Goal: Check status: Check status

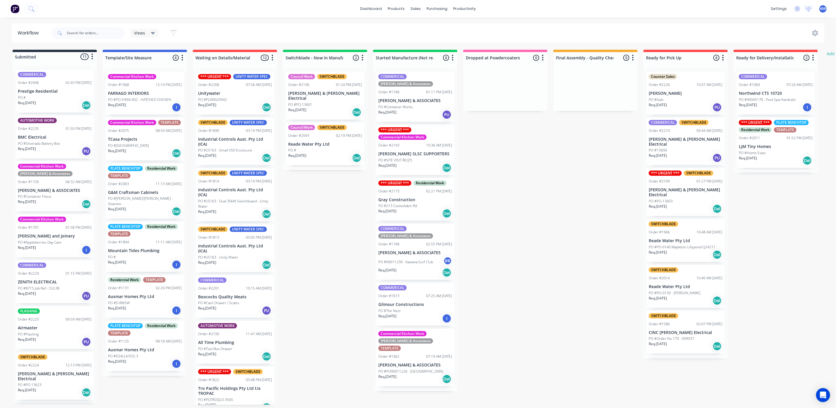
click at [411, 158] on p "PO #SITE VISIT REQ'D" at bounding box center [395, 160] width 34 height 5
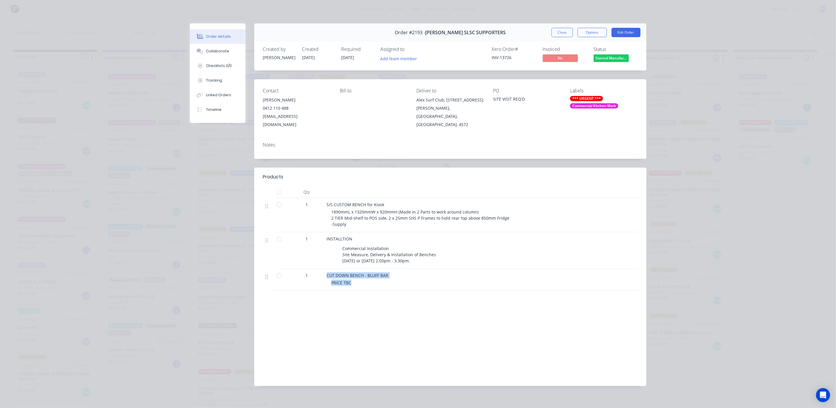
drag, startPoint x: 319, startPoint y: 276, endPoint x: 355, endPoint y: 287, distance: 38.1
click at [355, 287] on div "1 CUT DOWN BENCH - BLUFF BAR PRICE TBC" at bounding box center [450, 280] width 375 height 22
click at [558, 29] on button "Close" at bounding box center [562, 32] width 21 height 9
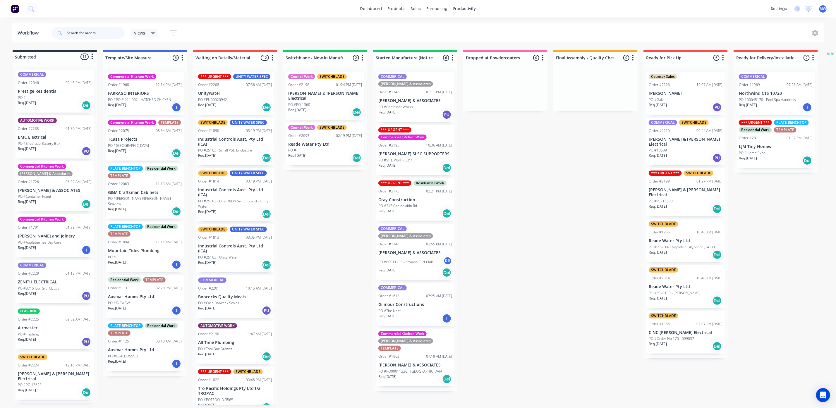
click at [67, 32] on input "text" at bounding box center [96, 33] width 58 height 12
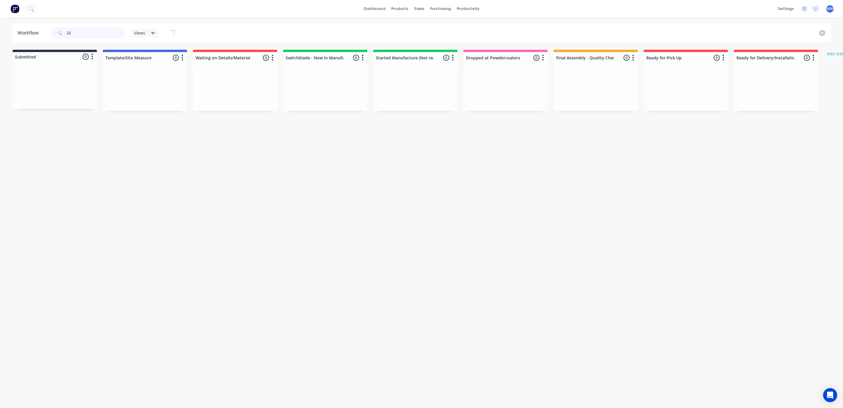
type input "2"
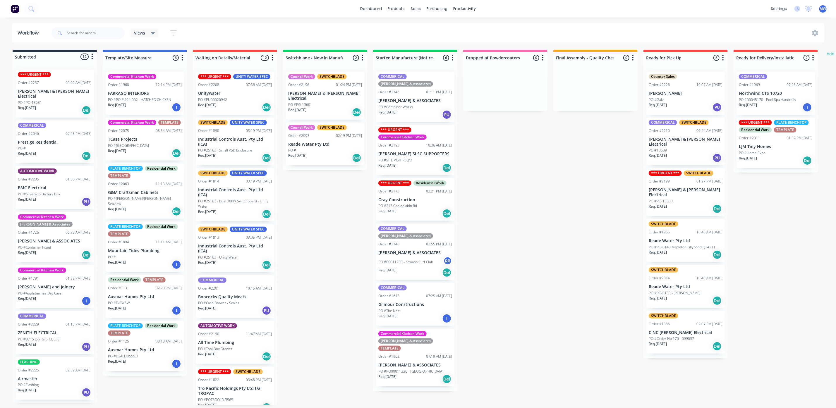
click at [249, 309] on div "Req. 26/08/25 PU" at bounding box center [235, 311] width 74 height 10
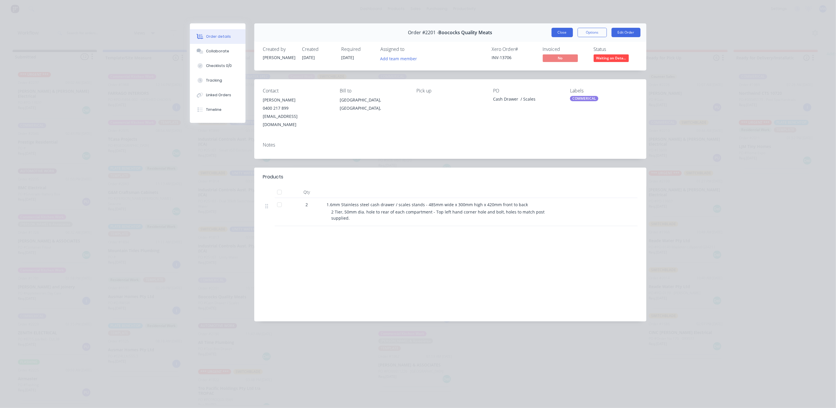
click at [559, 36] on button "Close" at bounding box center [562, 32] width 21 height 9
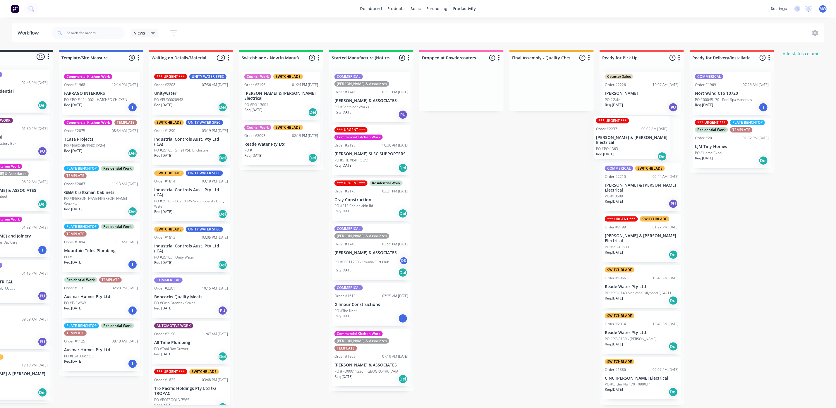
scroll to position [0, 48]
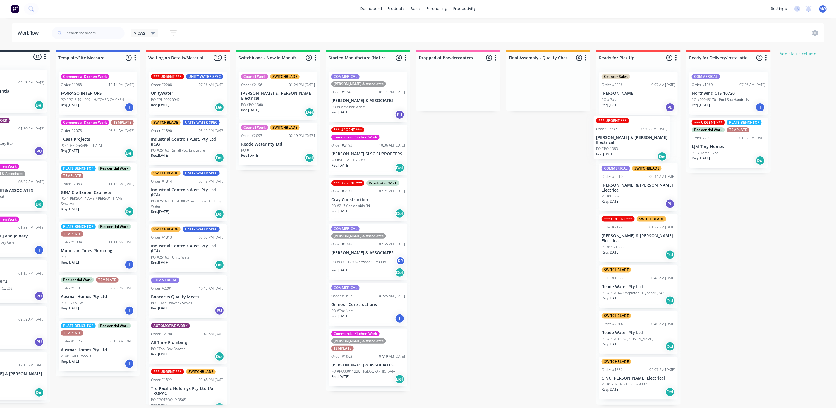
drag, startPoint x: 49, startPoint y: 96, endPoint x: 636, endPoint y: 144, distance: 588.6
click at [636, 144] on div "Submitted 12 Status colour #273444 hex #273444 Save Cancel Summaries Total orde…" at bounding box center [436, 227] width 976 height 355
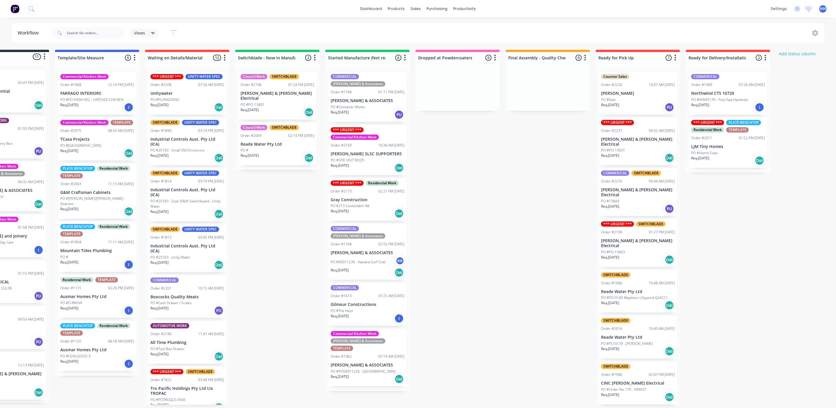
scroll to position [0, 0]
